Goal: Find contact information: Find contact information

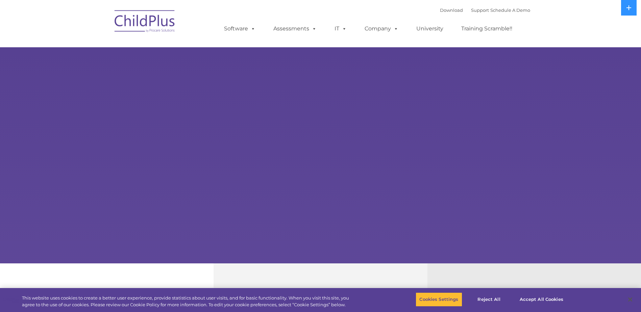
select select "MEDIUM"
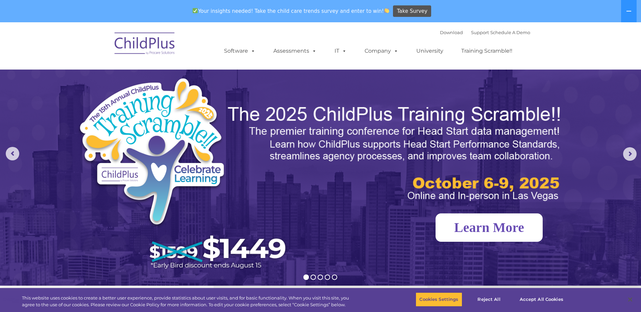
click at [472, 232] on link "Learn More" at bounding box center [489, 228] width 107 height 28
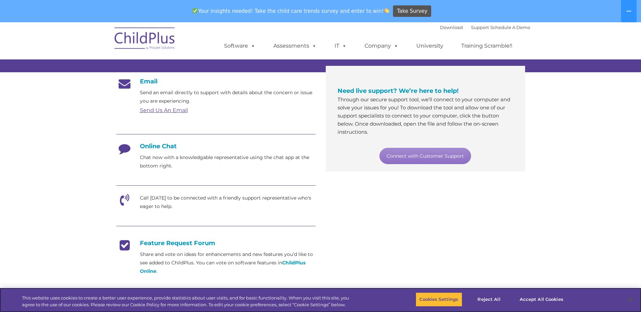
scroll to position [111, 0]
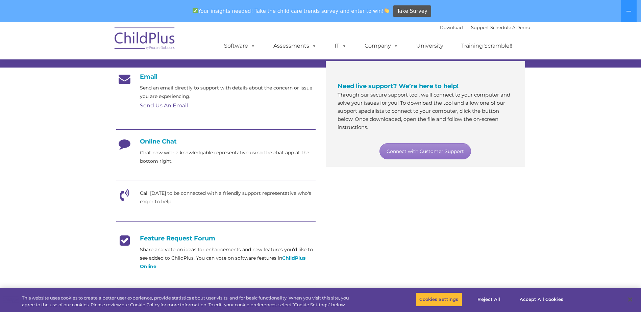
click at [204, 112] on div "Email Send an email directly to support with details about the concern or issue…" at bounding box center [215, 202] width 199 height 258
click at [152, 105] on link "Send Us An Email" at bounding box center [164, 105] width 48 height 6
click at [148, 76] on h4 "Email" at bounding box center [215, 76] width 199 height 7
drag, startPoint x: 148, startPoint y: 76, endPoint x: 119, endPoint y: 80, distance: 29.0
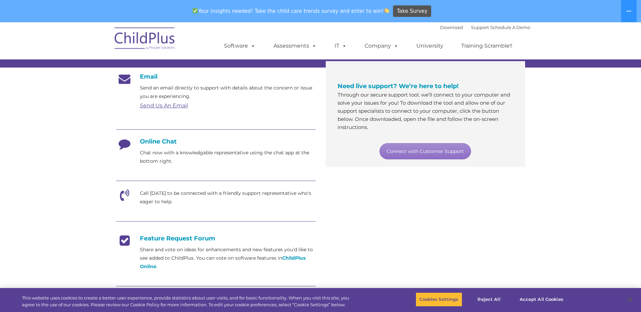
click at [119, 80] on icon at bounding box center [124, 81] width 17 height 17
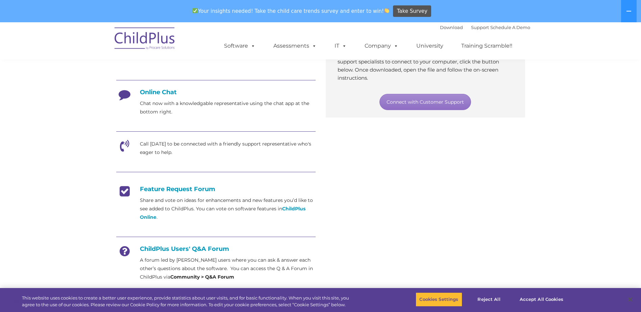
scroll to position [0, 0]
